Goal: Task Accomplishment & Management: Complete application form

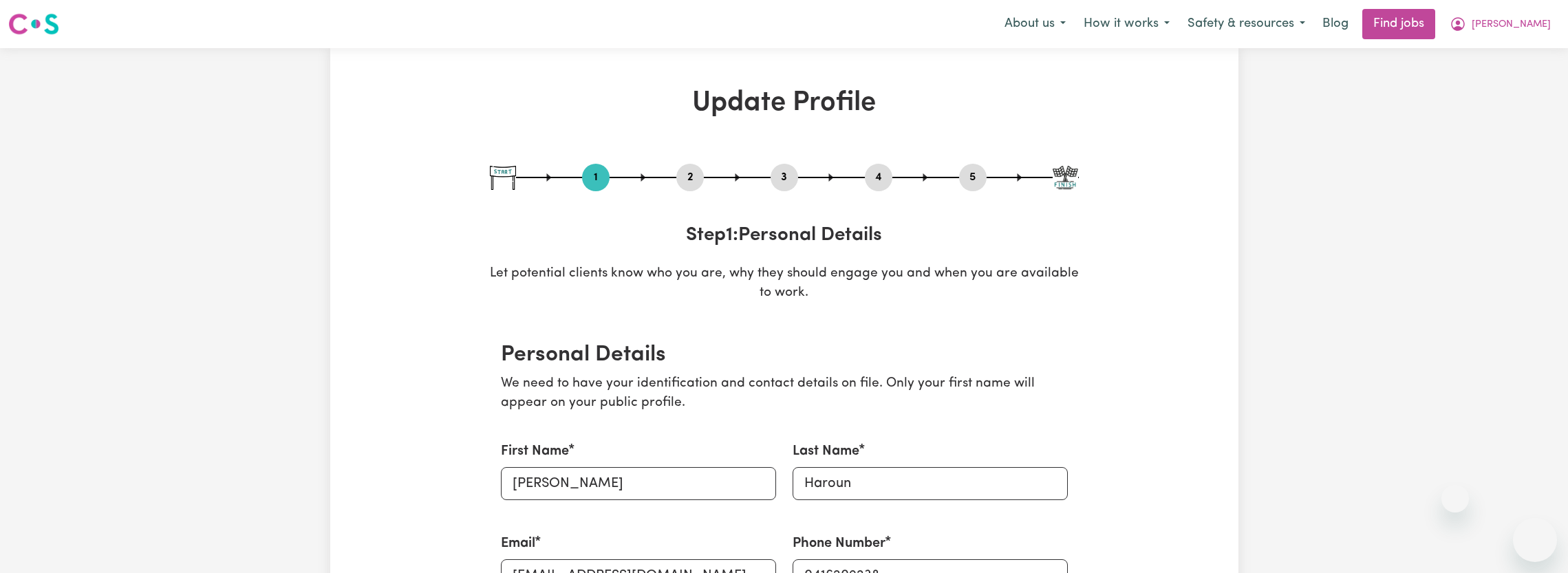
select select "[DEMOGRAPHIC_DATA]"
select select "[DEMOGRAPHIC_DATA] Citizen"
select select "Studying a healthcare related degree or qualification"
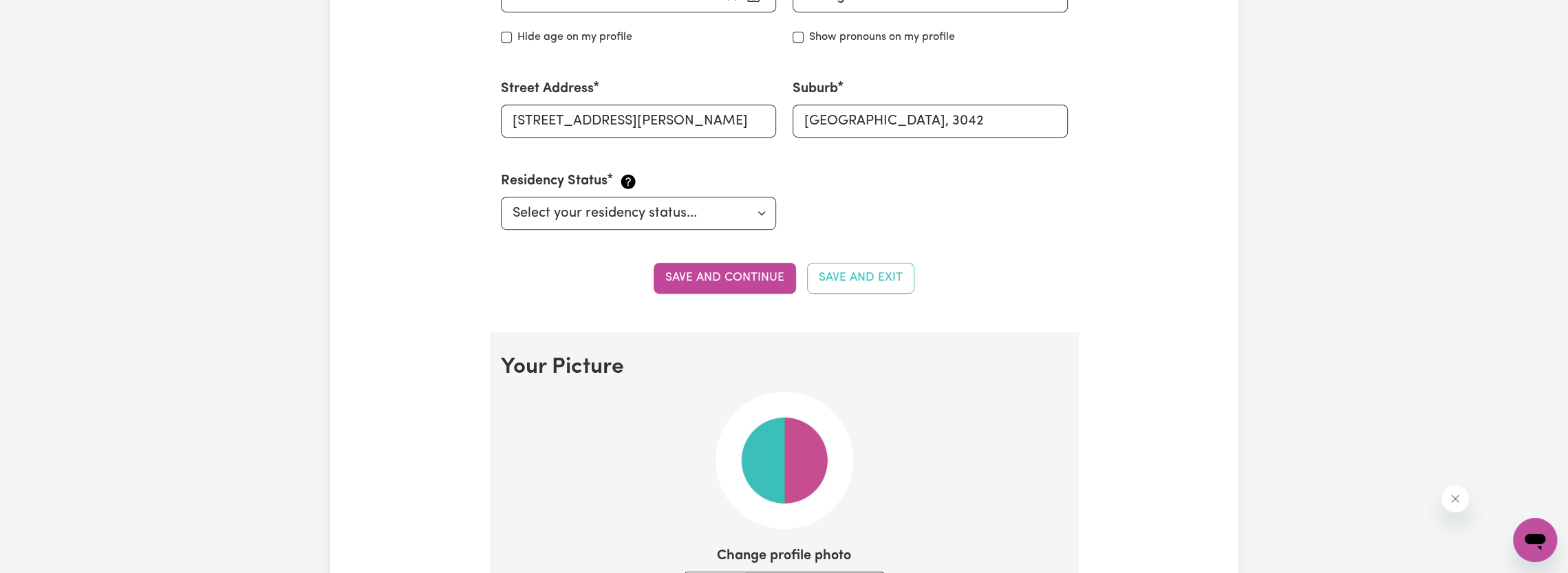
scroll to position [659, 0]
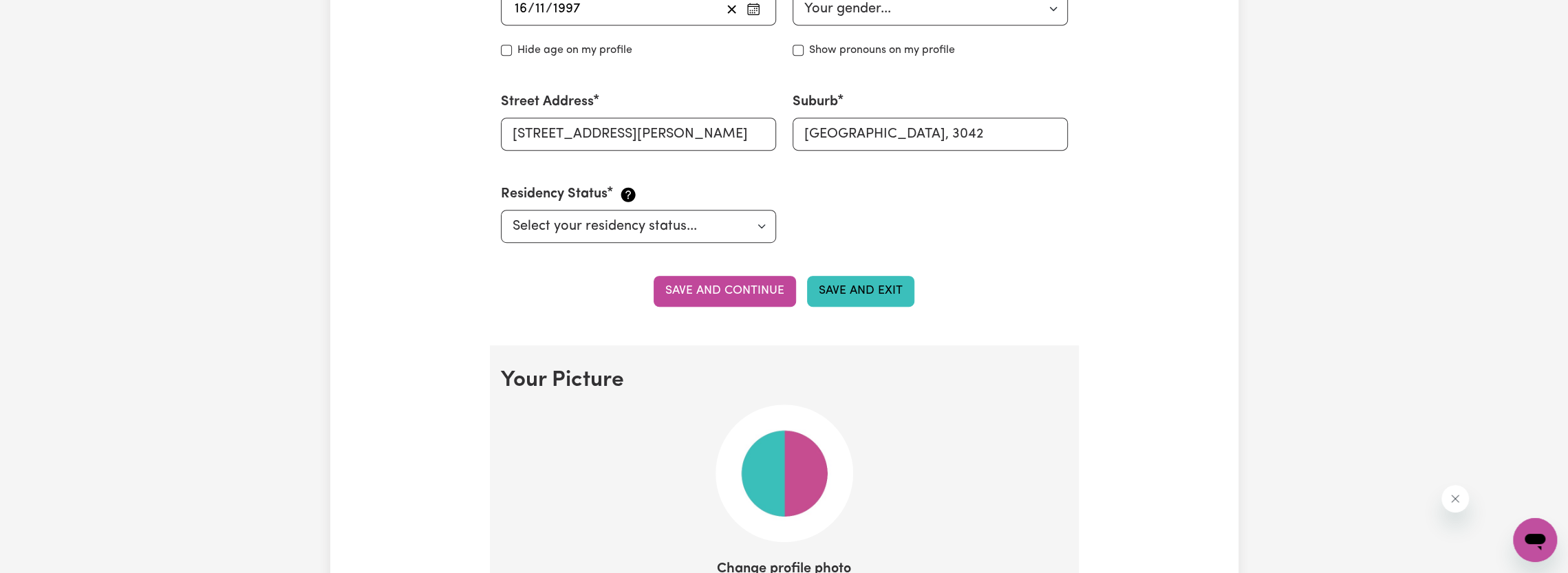
click at [880, 293] on button "Save and Exit" at bounding box center [860, 291] width 107 height 31
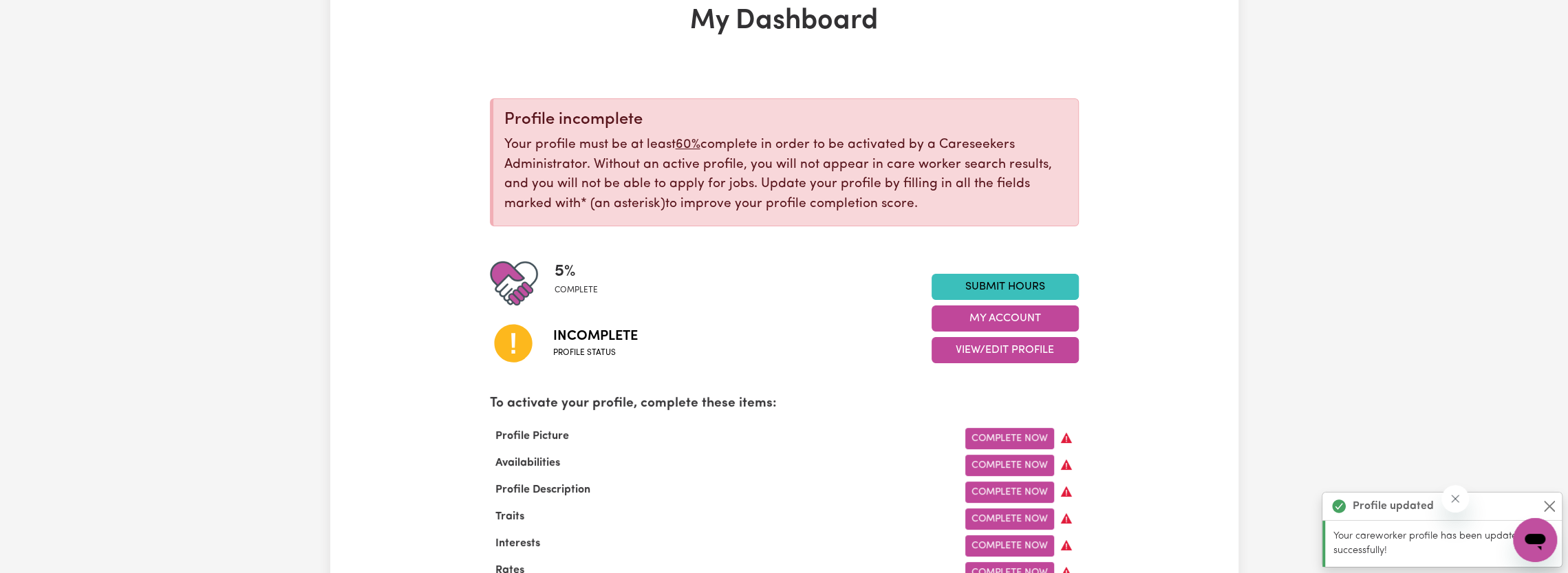
scroll to position [206, 0]
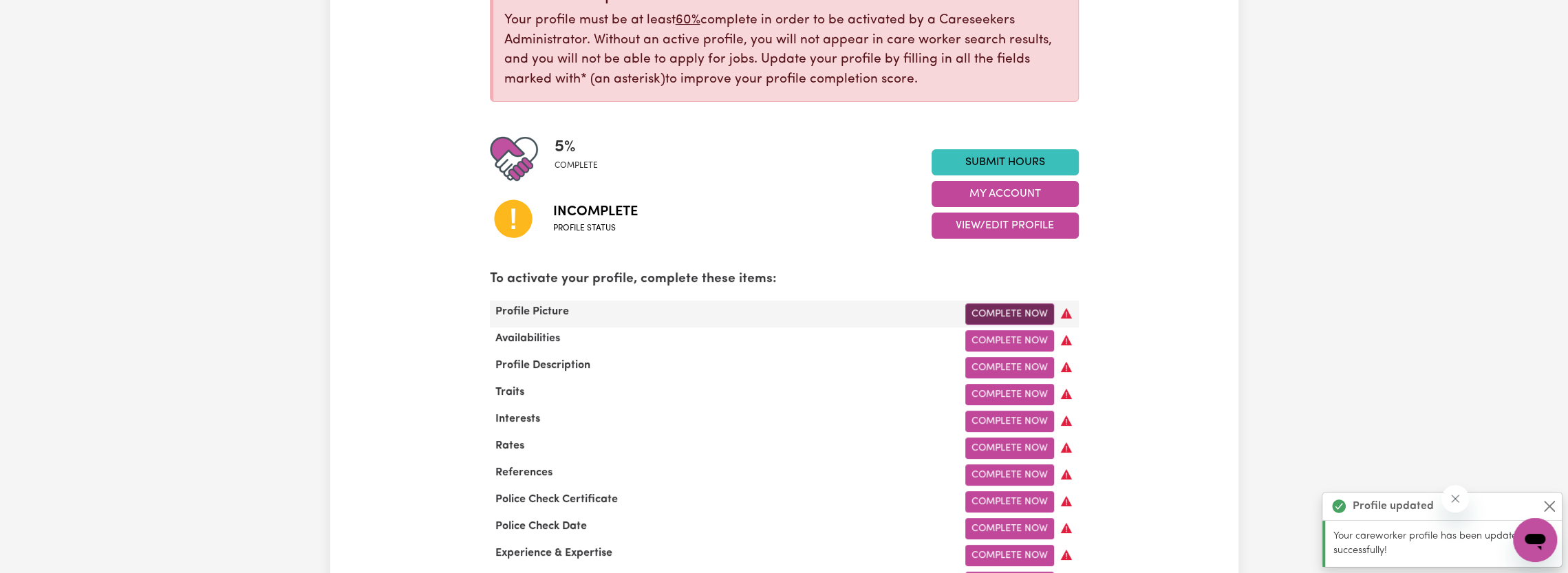
click at [1029, 315] on link "Complete Now" at bounding box center [1010, 314] width 89 height 21
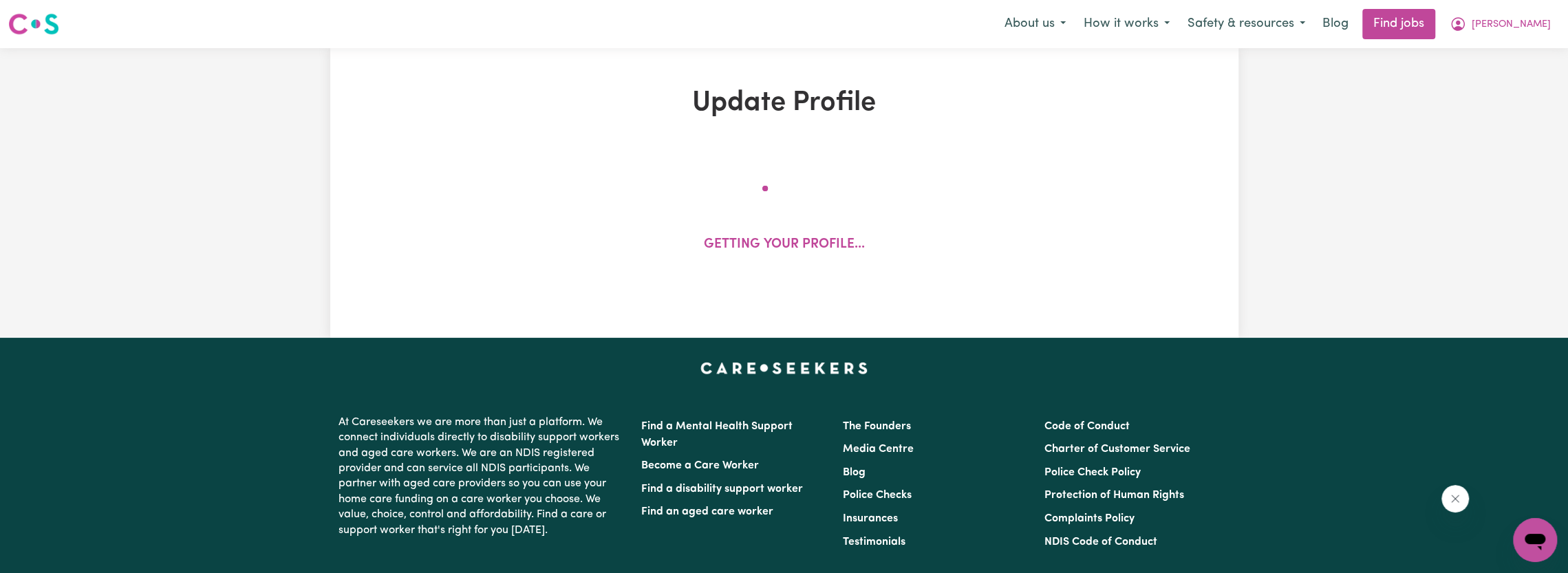
select select "[DEMOGRAPHIC_DATA]"
select select "[DEMOGRAPHIC_DATA] Citizen"
select select "Studying a healthcare related degree or qualification"
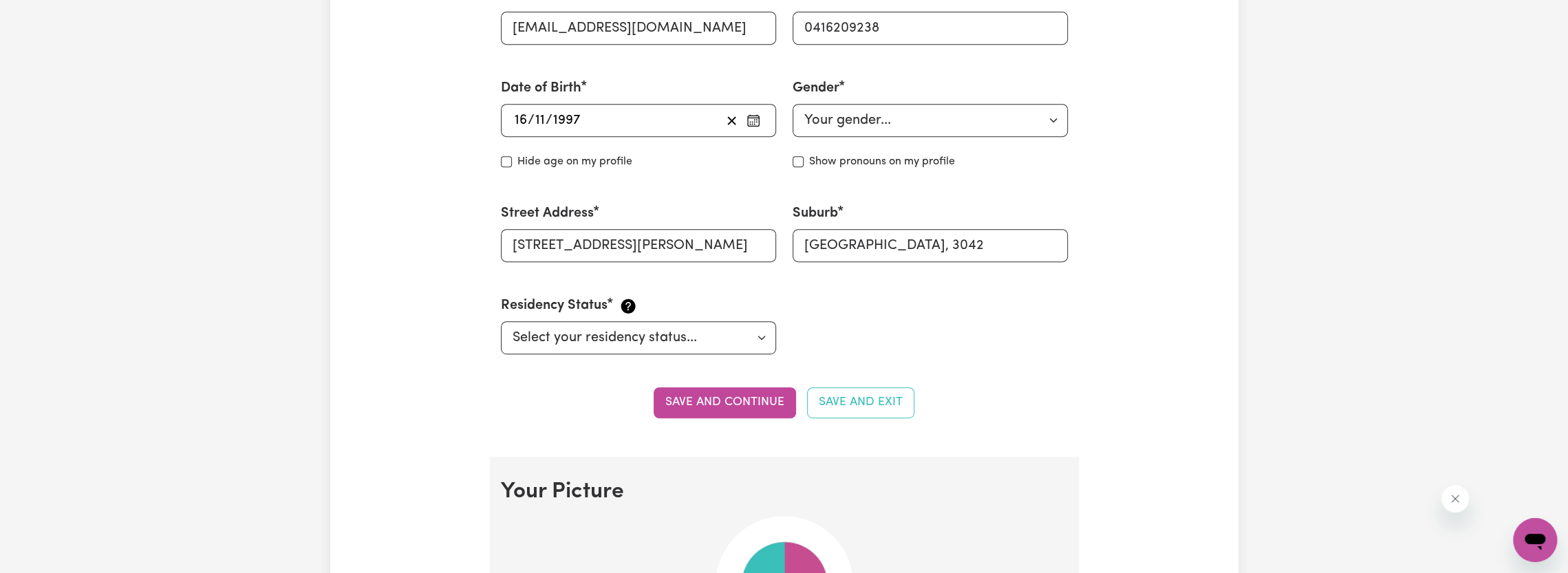
scroll to position [550, 0]
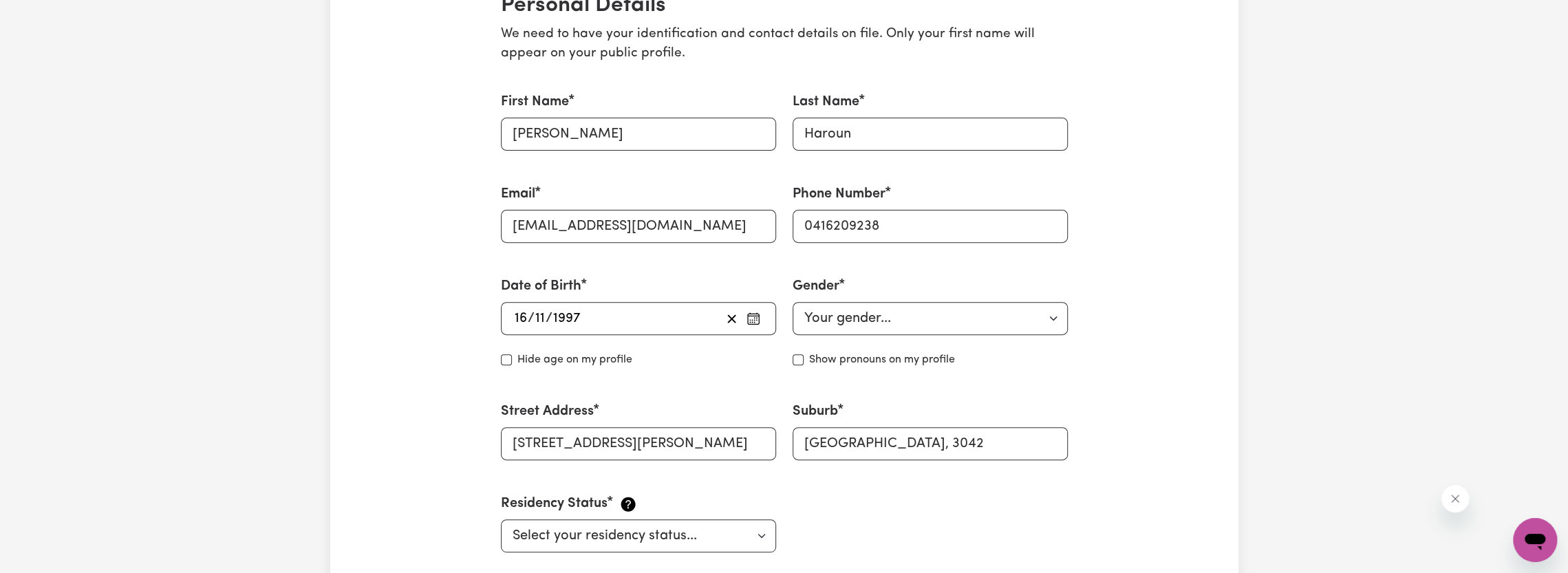
drag, startPoint x: 1108, startPoint y: 330, endPoint x: 1104, endPoint y: 309, distance: 21.4
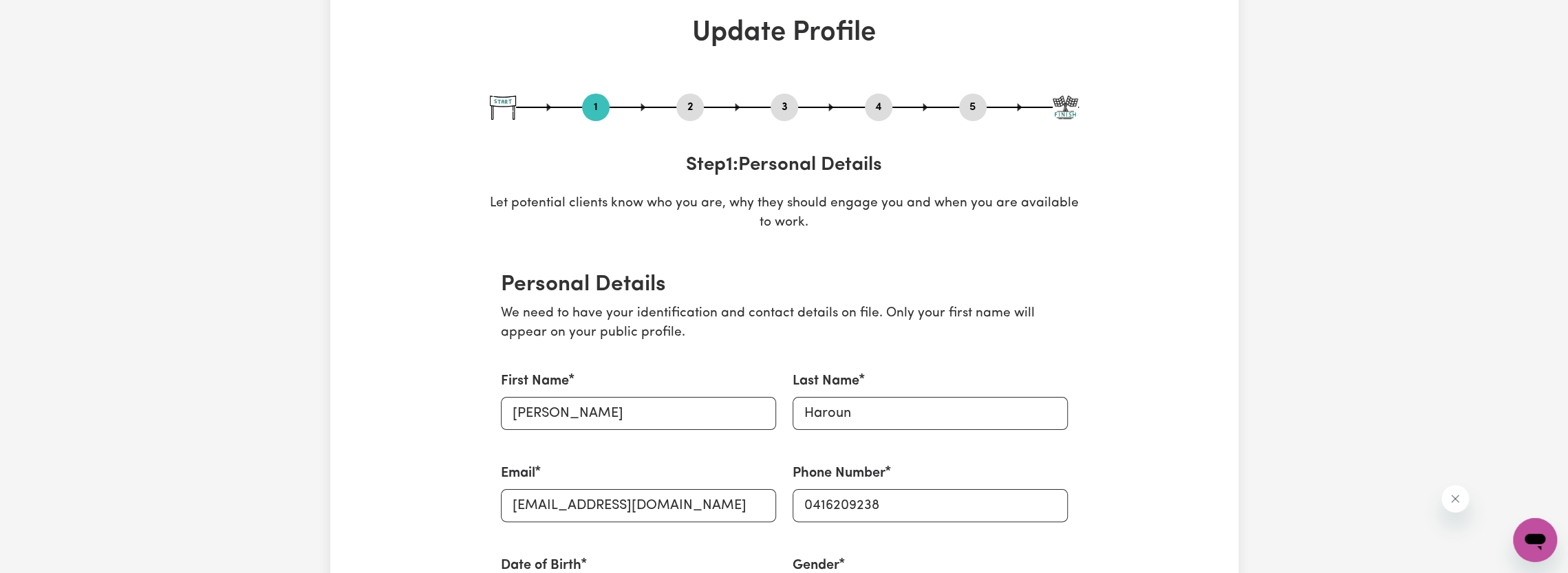
scroll to position [69, 0]
